Goal: Use online tool/utility: Utilize a website feature to perform a specific function

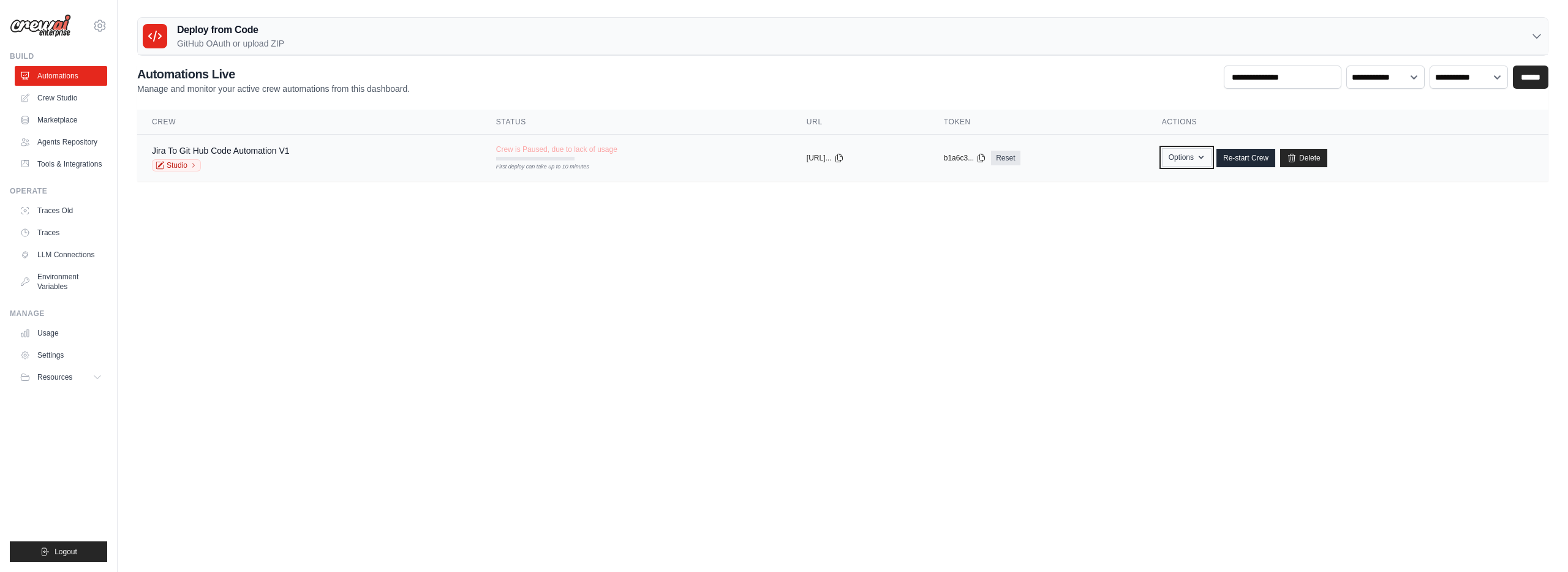
click at [1203, 154] on button "Options" at bounding box center [1186, 157] width 50 height 19
click at [504, 292] on body "seth.altman@mgstover.com Settings Build Automations" at bounding box center [784, 286] width 1568 height 572
click at [79, 103] on link "Crew Studio" at bounding box center [62, 98] width 92 height 19
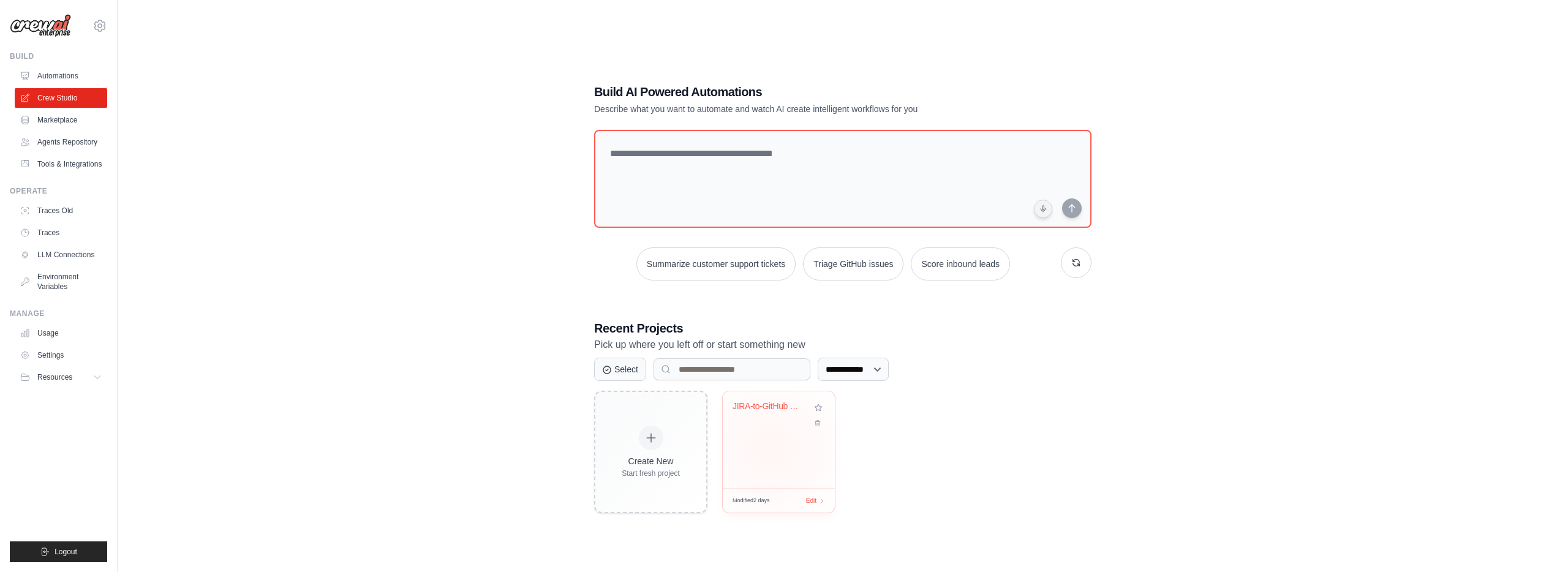
click at [771, 449] on div "JIRA-to-GitHub Code Automation" at bounding box center [778, 440] width 112 height 97
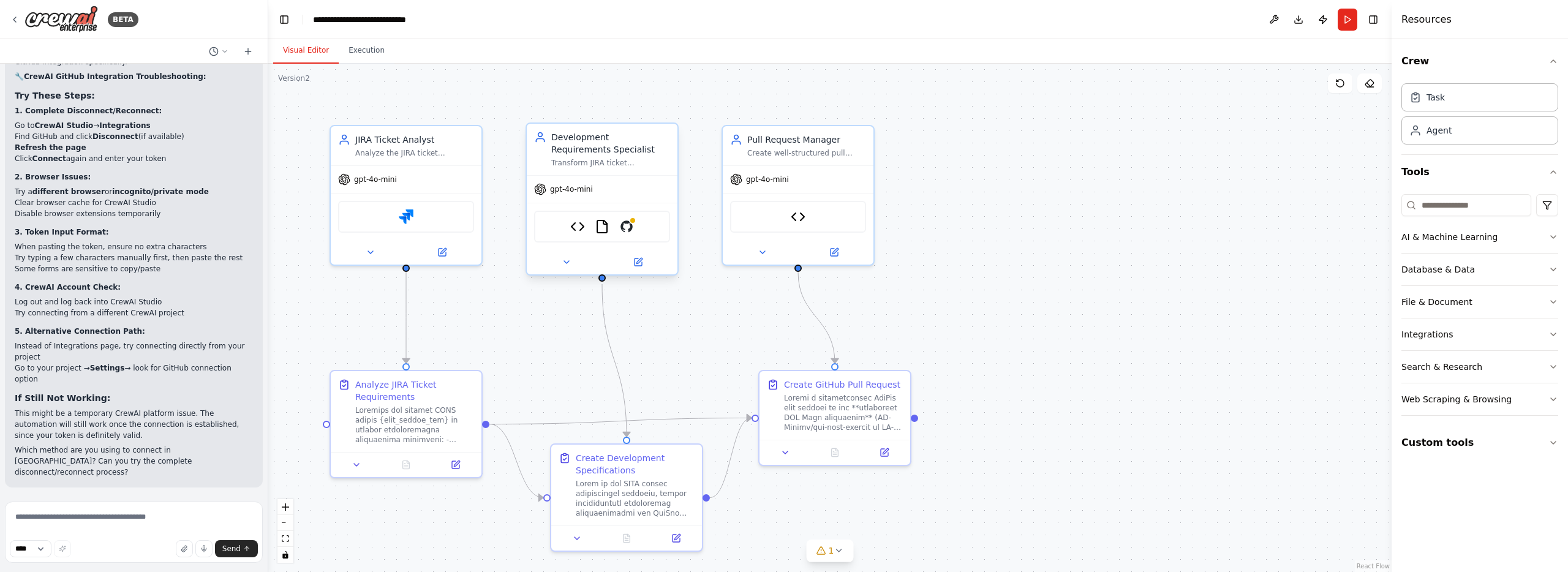
scroll to position [15308, 0]
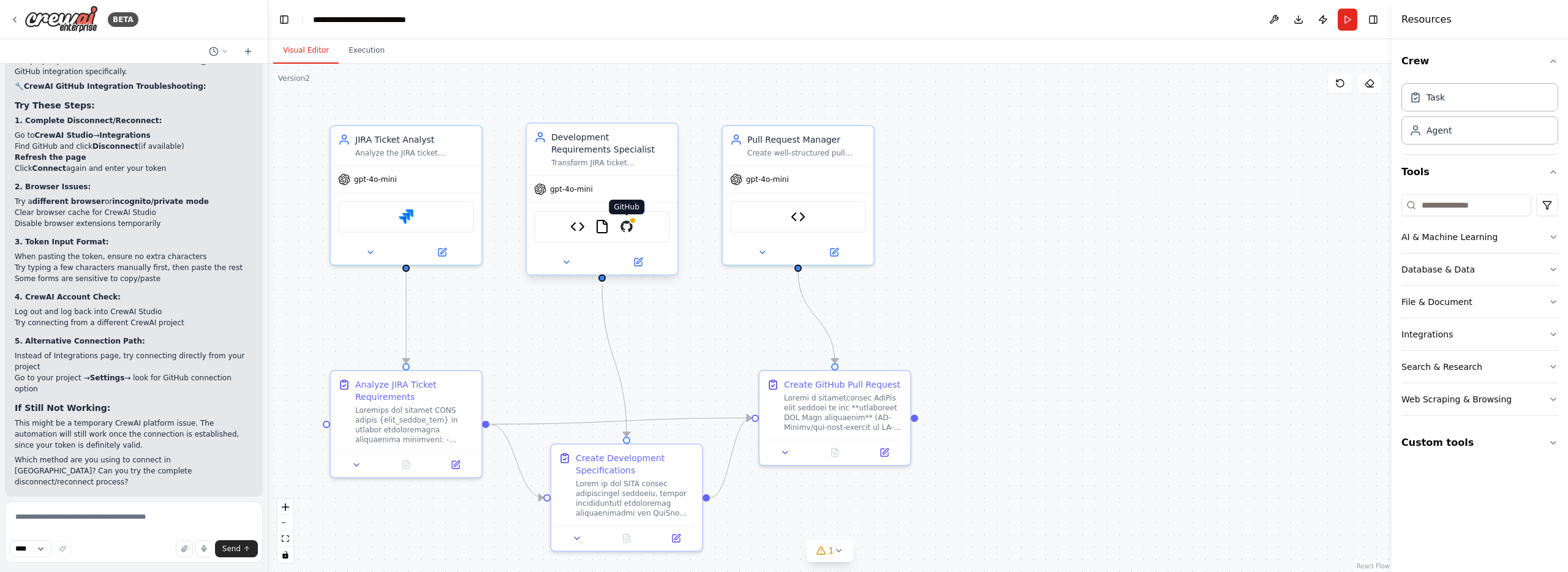
click at [625, 233] on img at bounding box center [627, 227] width 15 height 15
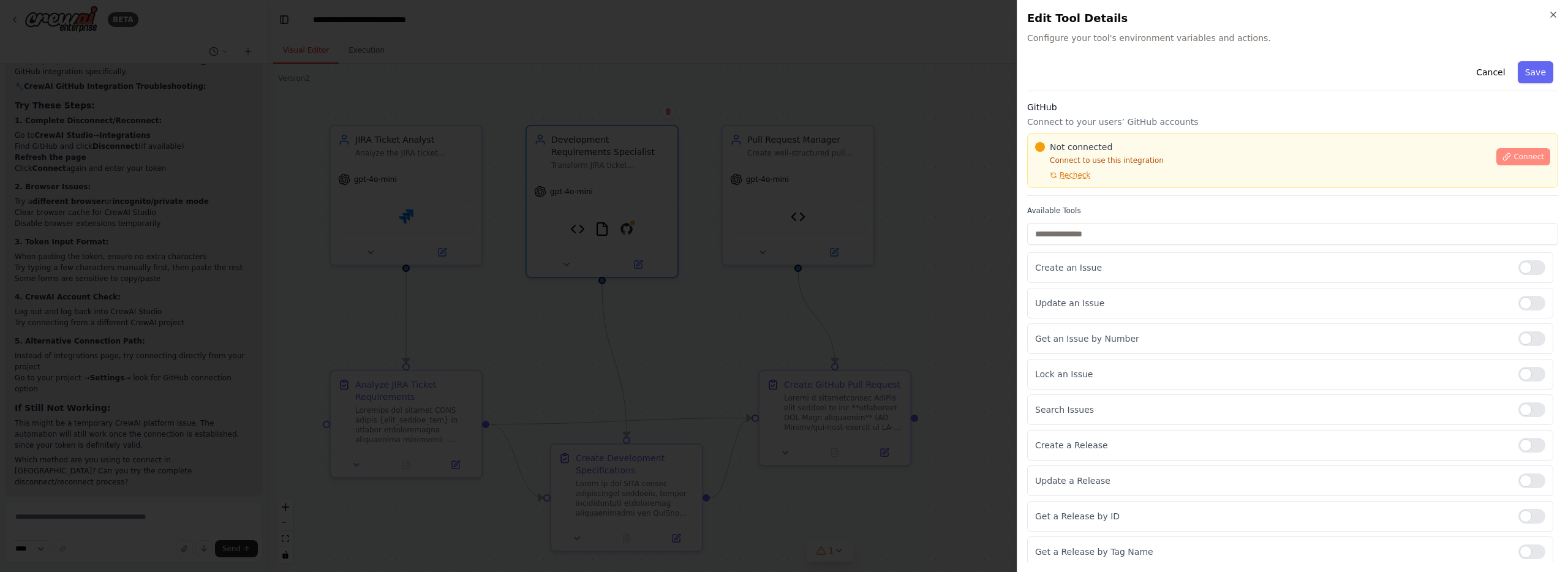
click at [1537, 158] on span "Connect" at bounding box center [1529, 156] width 31 height 10
click at [1549, 16] on icon "button" at bounding box center [1553, 14] width 10 height 10
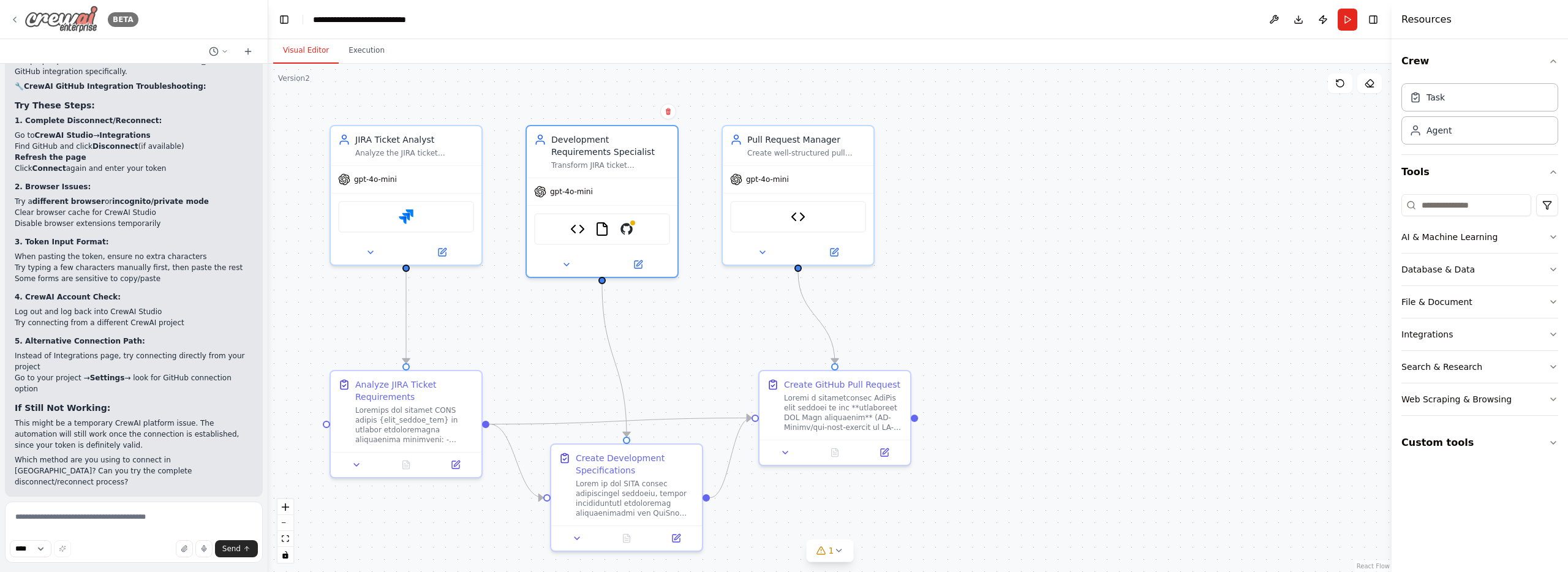
click at [83, 15] on img at bounding box center [61, 19] width 74 height 28
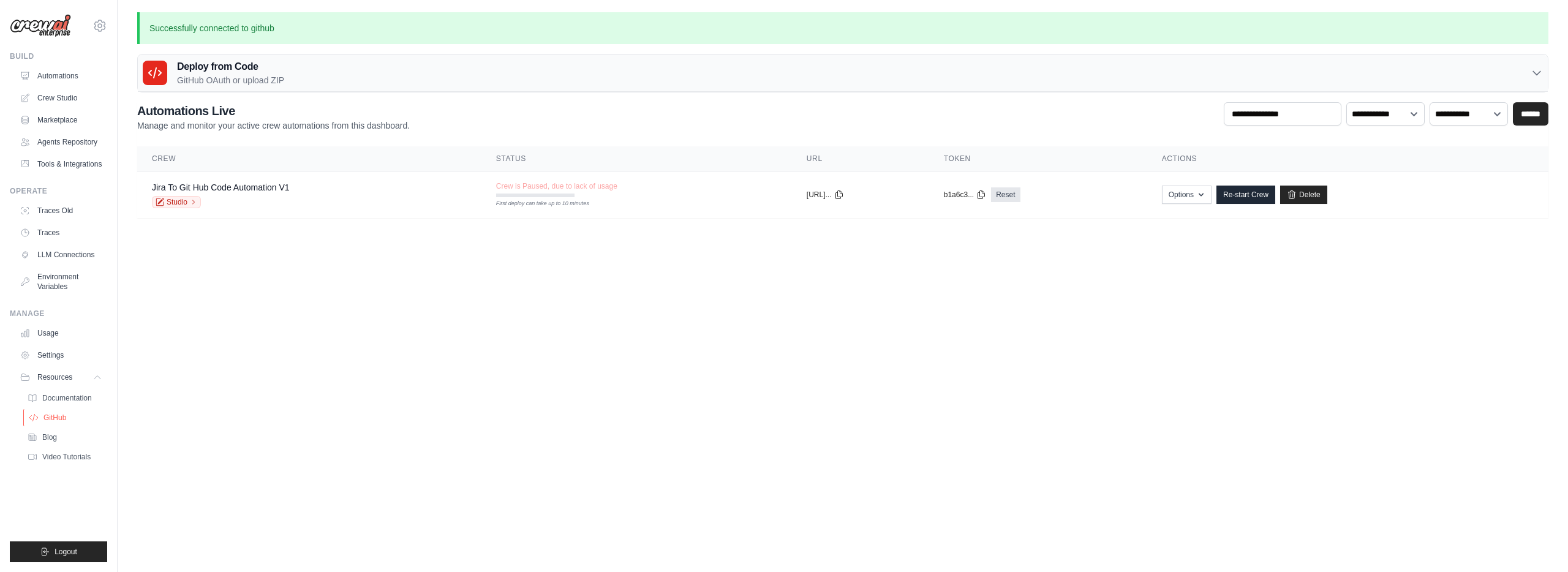
click at [57, 415] on span "GitHub" at bounding box center [54, 417] width 22 height 10
click at [60, 401] on span "Documentation" at bounding box center [68, 397] width 50 height 10
